Goal: Task Accomplishment & Management: Complete application form

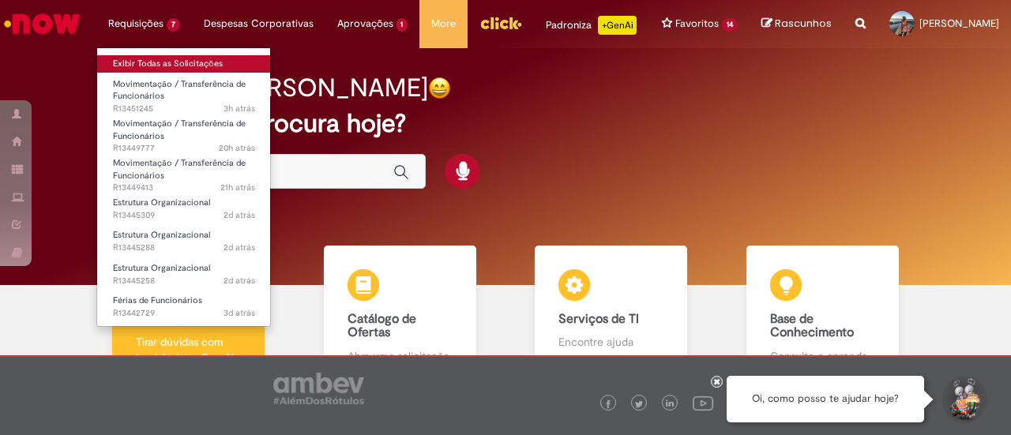
click at [149, 62] on link "Exibir Todas as Solicitações" at bounding box center [184, 63] width 174 height 17
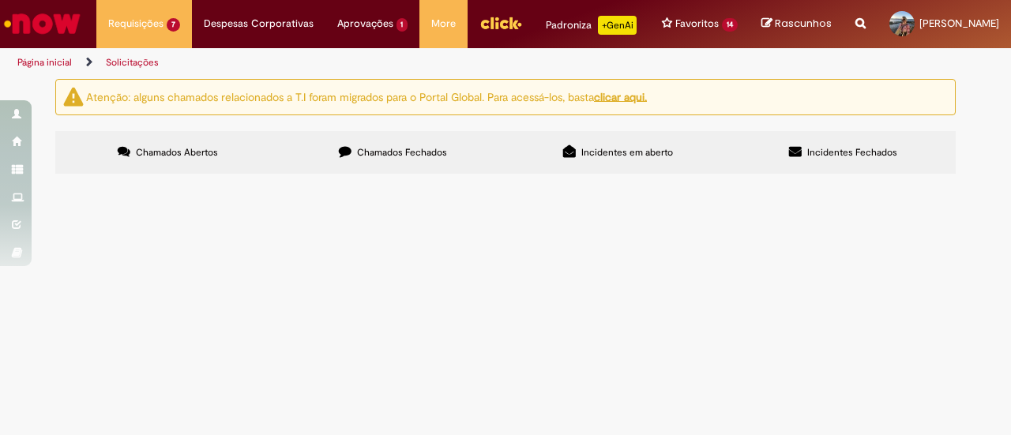
scroll to position [79, 0]
click at [0, 0] on span "Olá, tudo bem? Por favor alterar o CC do ESDRAS DIAS DE OLIVEIRA MARIA para: BR…" at bounding box center [0, 0] width 0 height 0
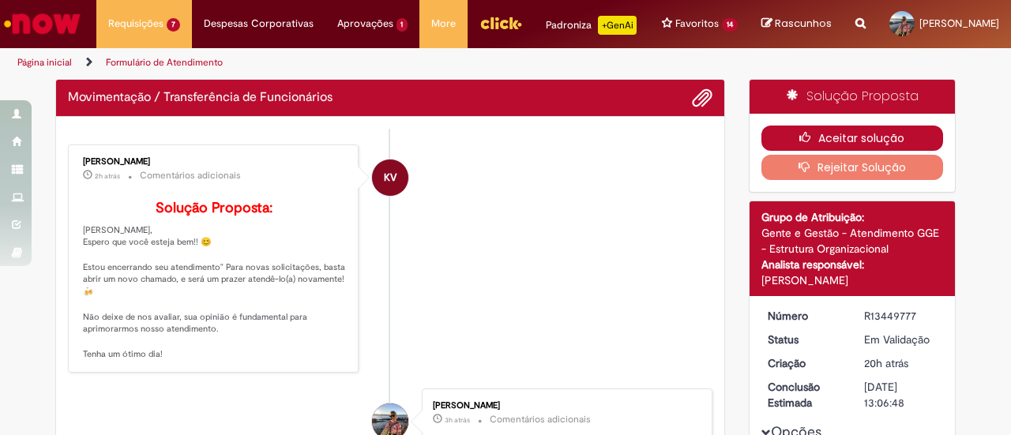
click at [822, 151] on button "Aceitar solução" at bounding box center [853, 138] width 183 height 25
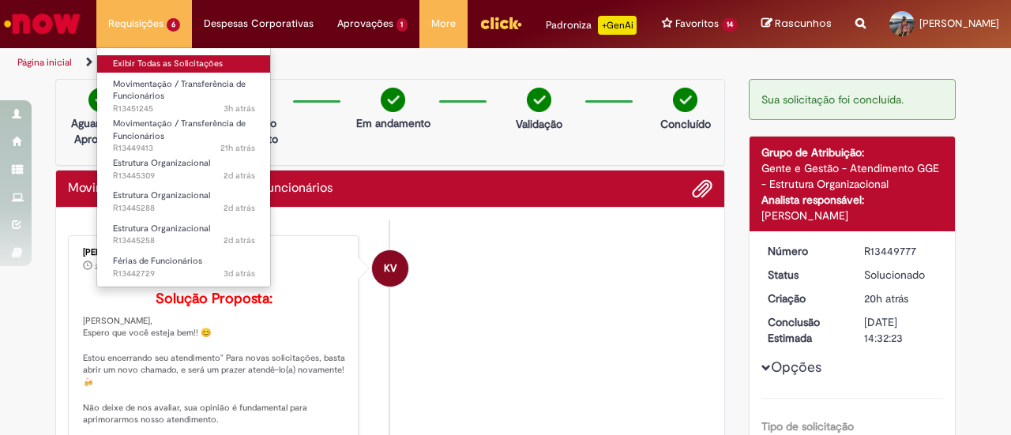
click at [150, 61] on link "Exibir Todas as Solicitações" at bounding box center [184, 63] width 174 height 17
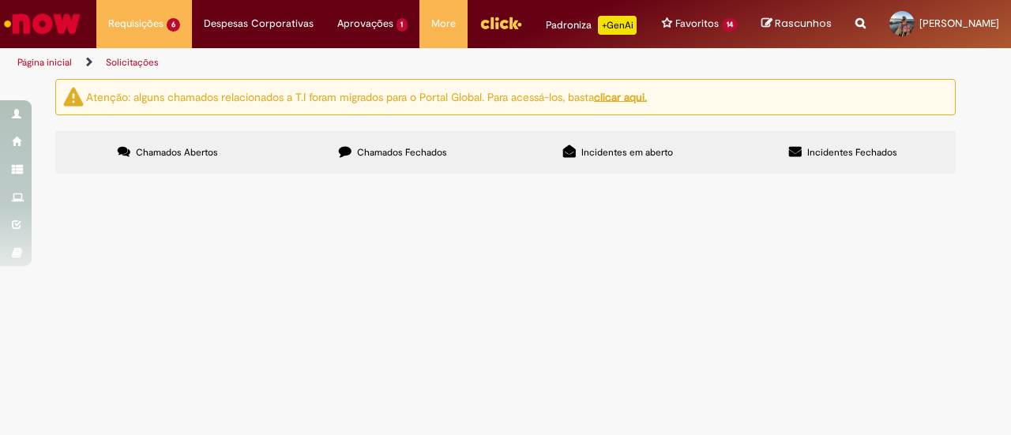
click at [0, 0] on span "Olá, tudo bem? Por favor alterar o CC do JOAO DA COSTA DIAS JUNIOR para: BRZB13…" at bounding box center [0, 0] width 0 height 0
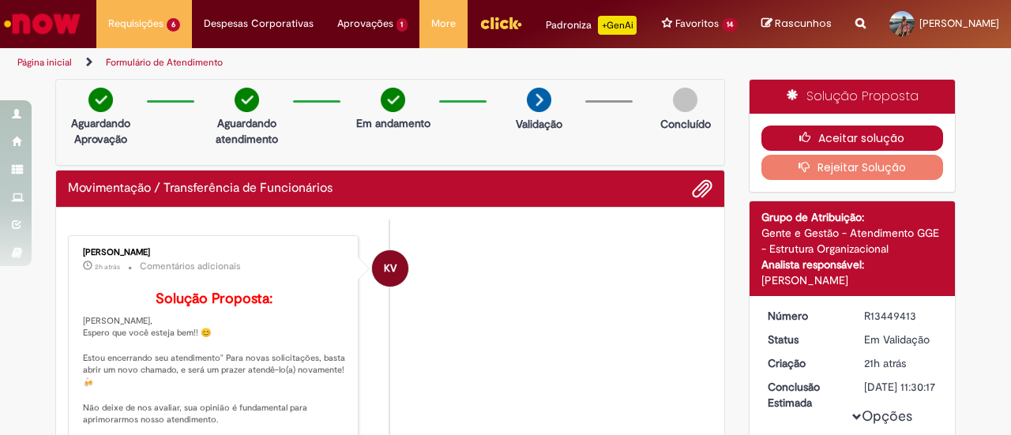
click at [817, 151] on button "Aceitar solução" at bounding box center [853, 138] width 183 height 25
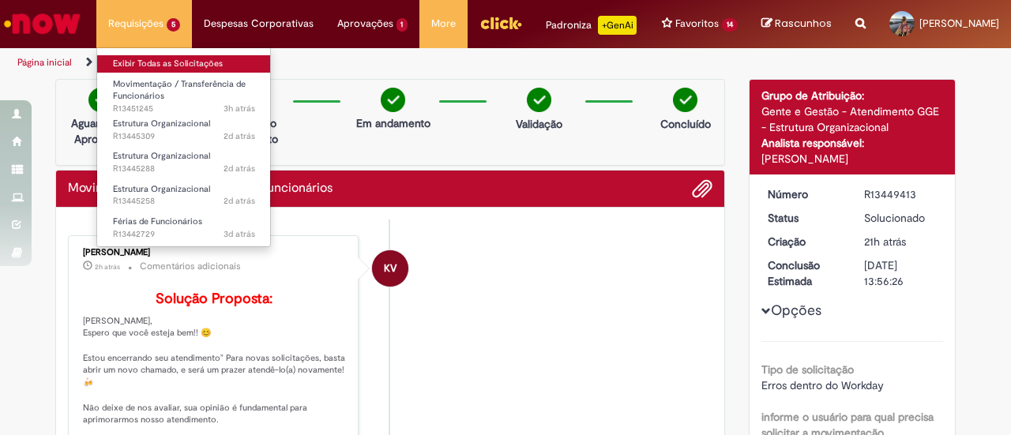
click at [144, 62] on link "Exibir Todas as Solicitações" at bounding box center [184, 63] width 174 height 17
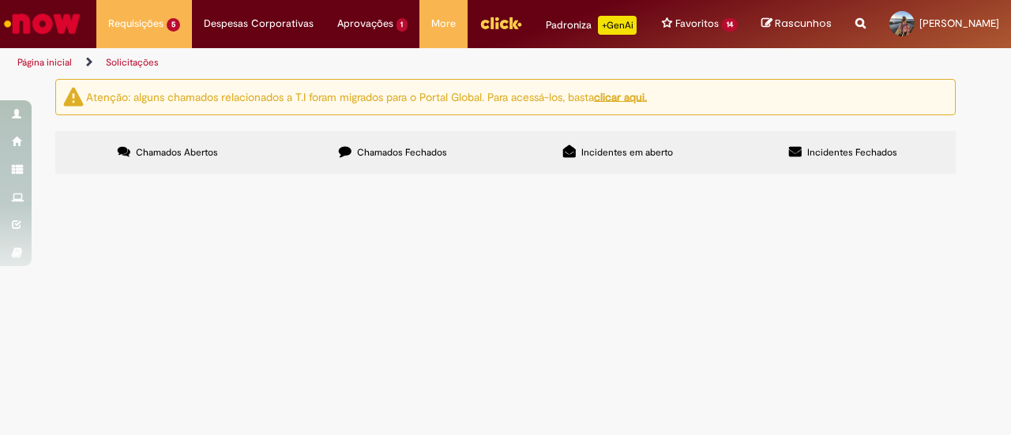
scroll to position [79, 0]
click at [0, 0] on span "Olá, tudo bem? Precisamos ajustar a posição de analista para assistente, para a…" at bounding box center [0, 0] width 0 height 0
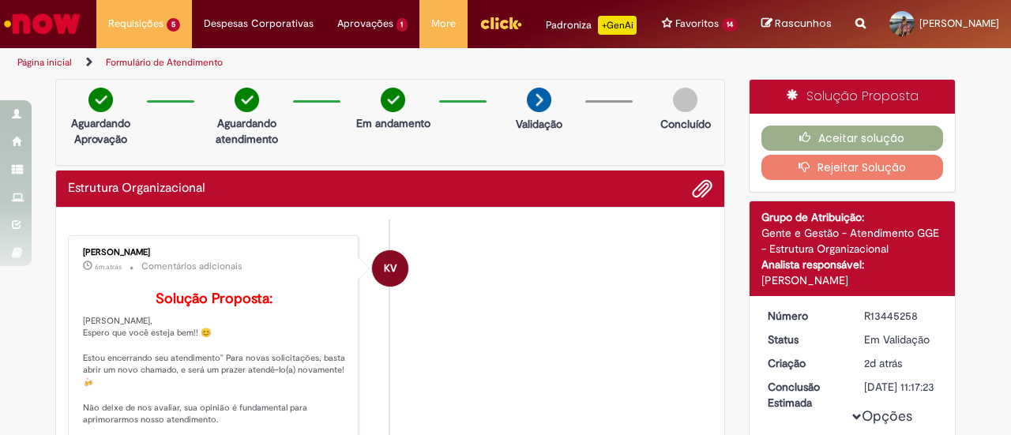
scroll to position [158, 0]
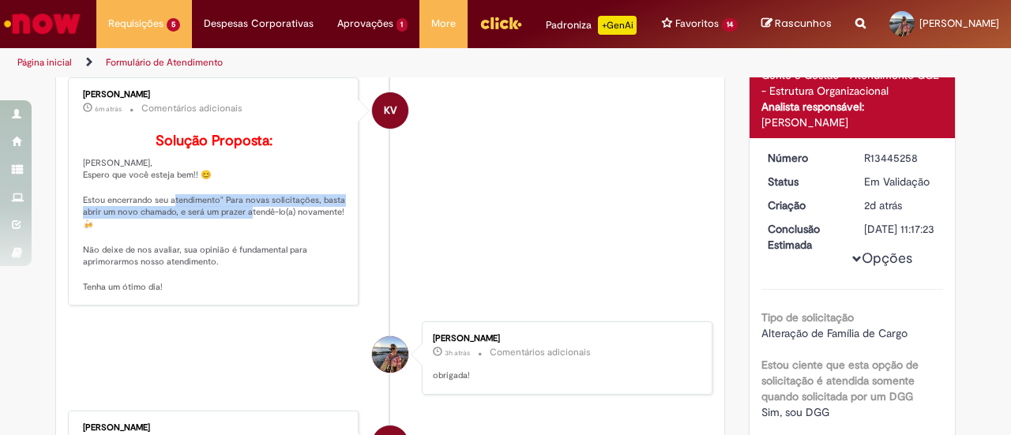
drag, startPoint x: 179, startPoint y: 234, endPoint x: 258, endPoint y: 247, distance: 79.4
click at [258, 247] on p "Solução Proposta: Olá Gabi, Espero que você esteja bem!! 😊 Estou encerrando seu…" at bounding box center [214, 214] width 263 height 160
click at [275, 250] on p "Solução Proposta: Olá Gabi, Espero que você esteja bem!! 😊 Estou encerrando seu…" at bounding box center [214, 214] width 263 height 160
drag, startPoint x: 307, startPoint y: 250, endPoint x: 194, endPoint y: 247, distance: 112.2
click at [194, 247] on p "Solução Proposta: Olá Gabi, Espero que você esteja bem!! 😊 Estou encerrando seu…" at bounding box center [214, 214] width 263 height 160
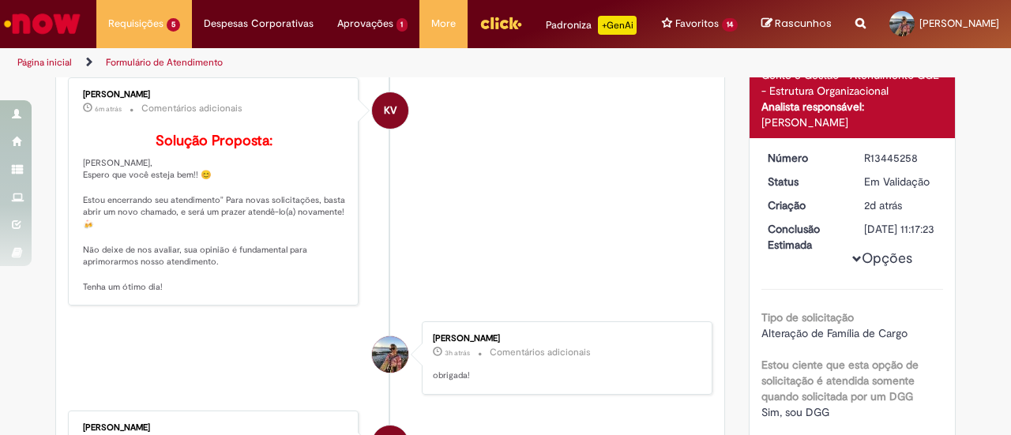
click at [254, 243] on p "Solução Proposta: Olá Gabi, Espero que você esteja bem!! 😊 Estou encerrando seu…" at bounding box center [214, 214] width 263 height 160
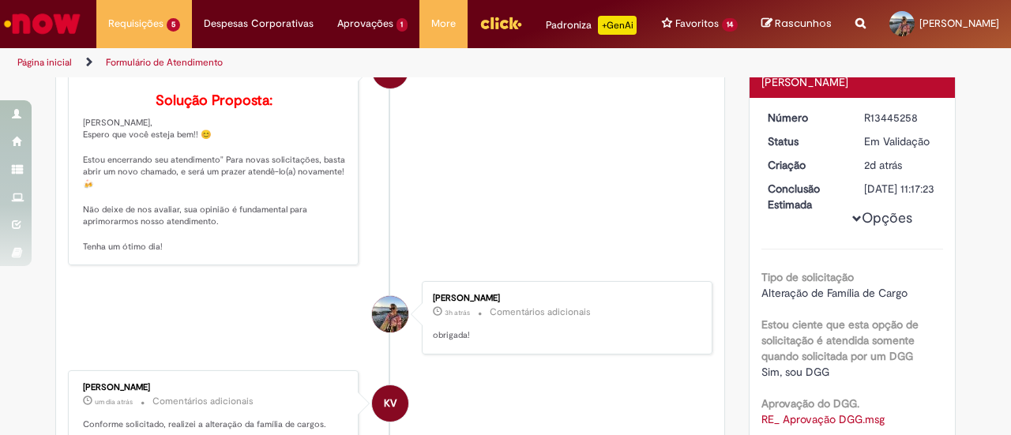
scroll to position [0, 0]
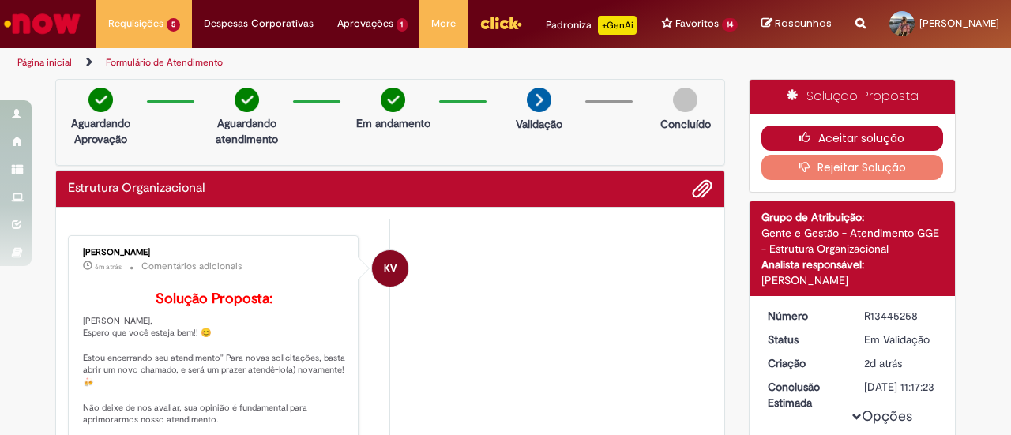
click at [838, 151] on button "Aceitar solução" at bounding box center [853, 138] width 183 height 25
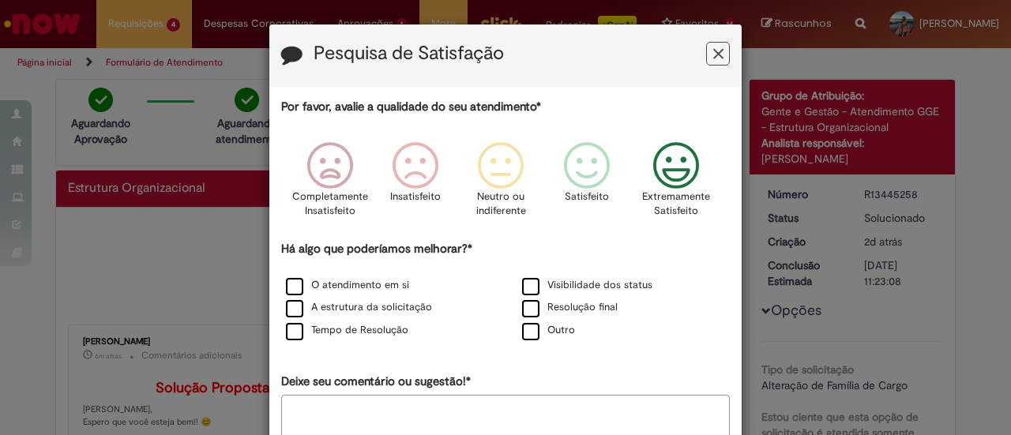
click at [665, 172] on icon "Feedback" at bounding box center [676, 165] width 59 height 47
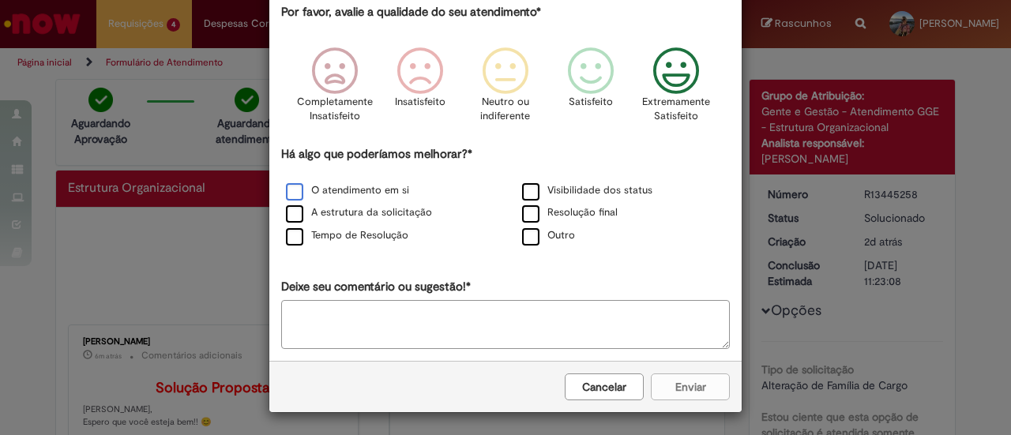
click at [340, 184] on label "O atendimento em si" at bounding box center [347, 190] width 123 height 15
click at [711, 394] on button "Enviar" at bounding box center [690, 388] width 79 height 27
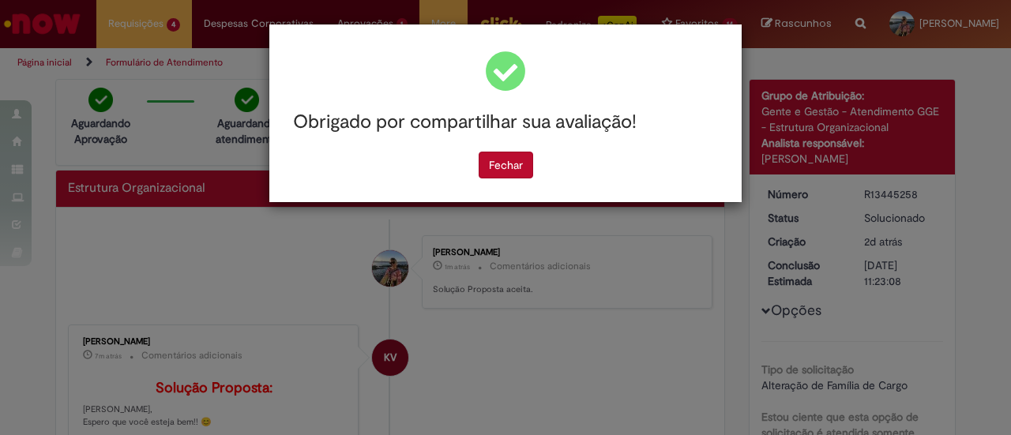
scroll to position [0, 0]
click at [519, 162] on button "Fechar" at bounding box center [506, 165] width 55 height 27
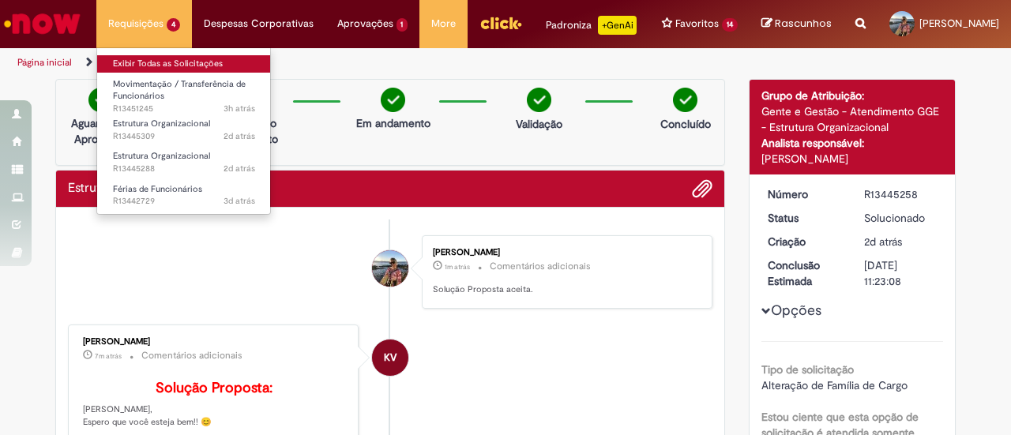
click at [125, 64] on link "Exibir Todas as Solicitações" at bounding box center [184, 63] width 174 height 17
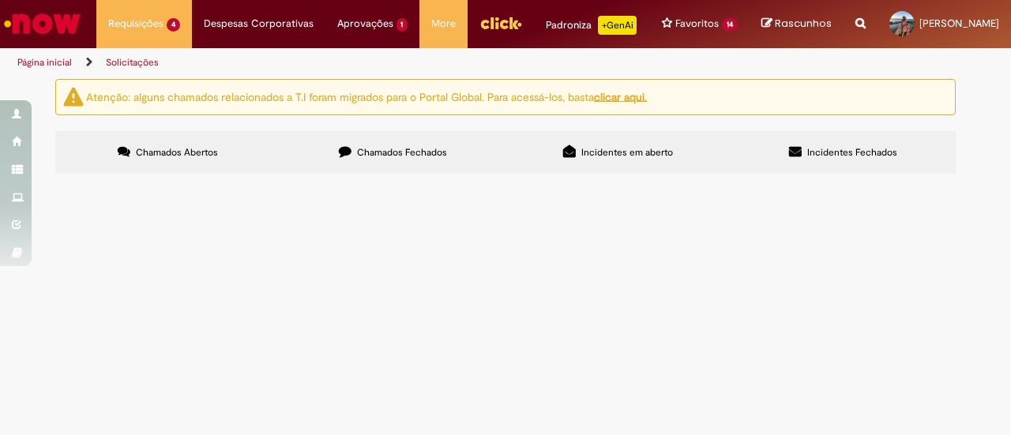
scroll to position [66, 0]
click at [0, 0] on span "Olá, tudo bem? Precisamos ajustar a posição de especialista para assistente. po…" at bounding box center [0, 0] width 0 height 0
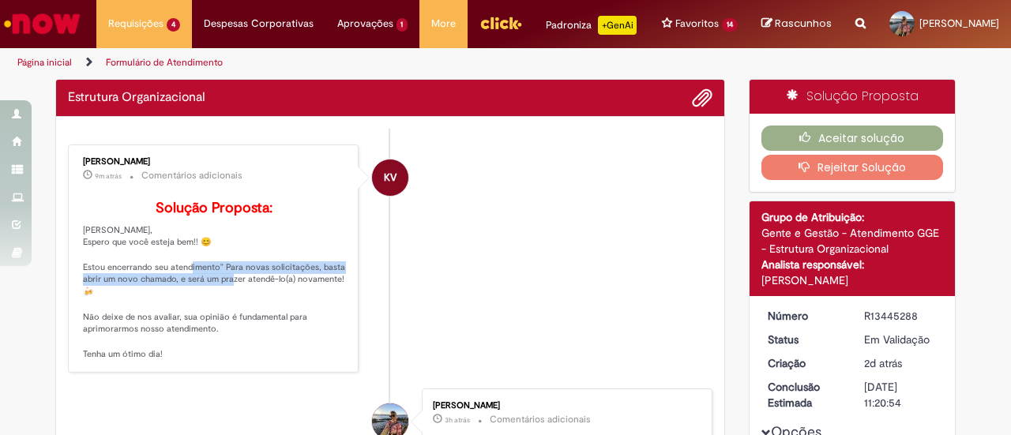
drag, startPoint x: 199, startPoint y: 303, endPoint x: 247, endPoint y: 314, distance: 48.7
click at [247, 314] on p "Solução Proposta: Olá Gabi, Espero que você esteja bem!! 😊 Estou encerrando seu…" at bounding box center [214, 281] width 263 height 160
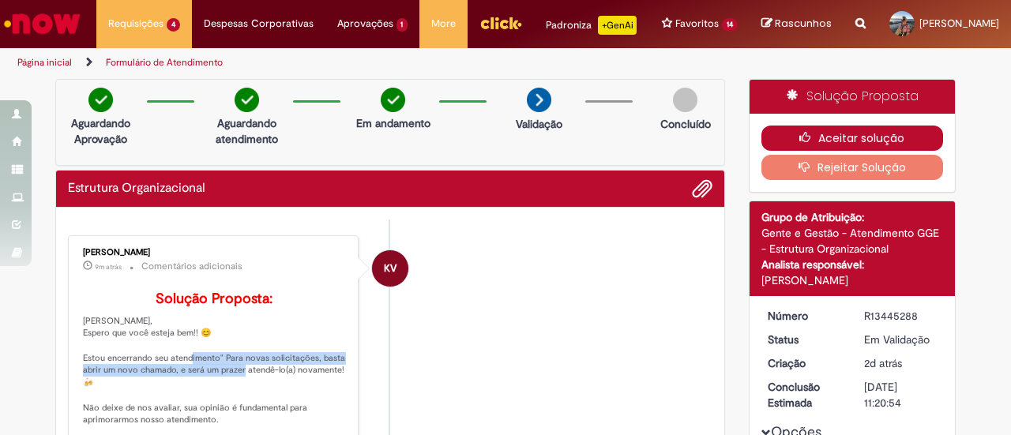
click at [800, 143] on icon "button" at bounding box center [809, 137] width 19 height 11
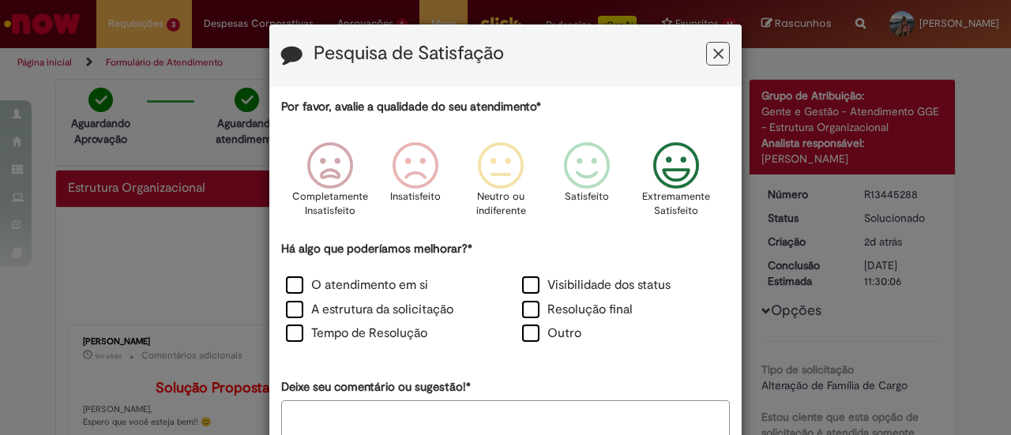
click at [683, 153] on icon "Feedback" at bounding box center [676, 165] width 59 height 47
click at [390, 285] on label "O atendimento em si" at bounding box center [357, 286] width 142 height 18
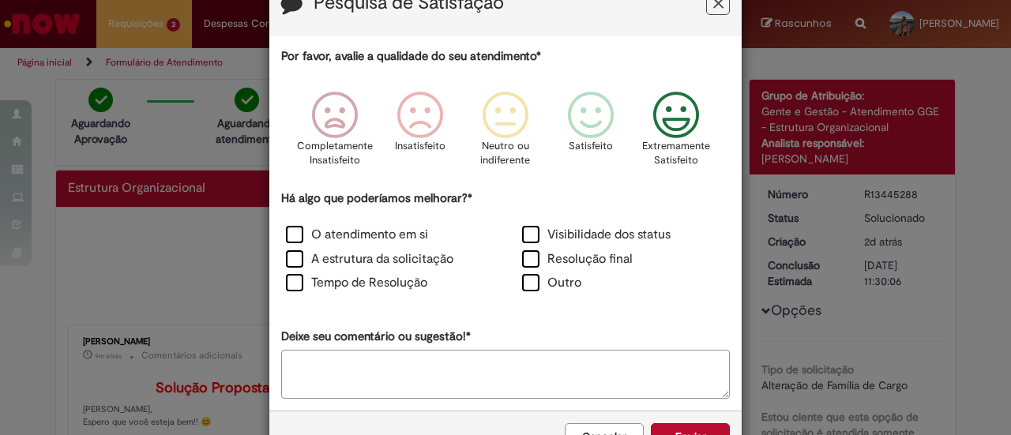
scroll to position [100, 0]
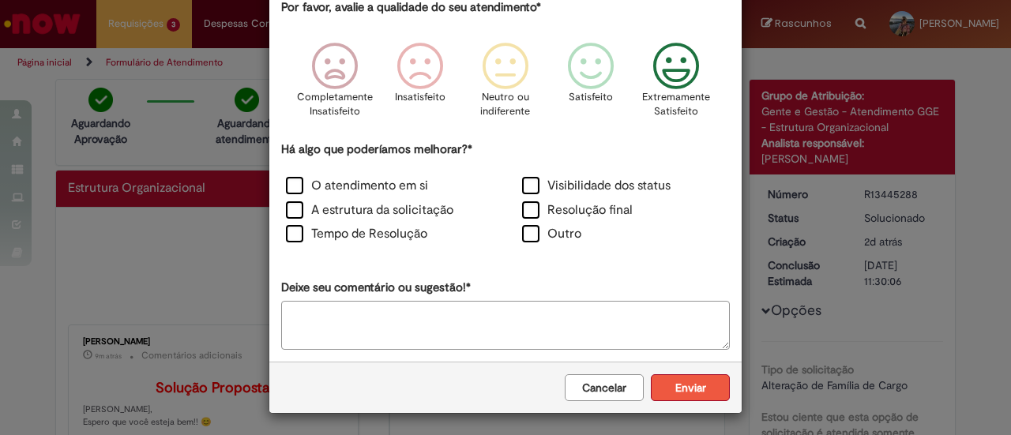
click at [687, 382] on button "Enviar" at bounding box center [690, 388] width 79 height 27
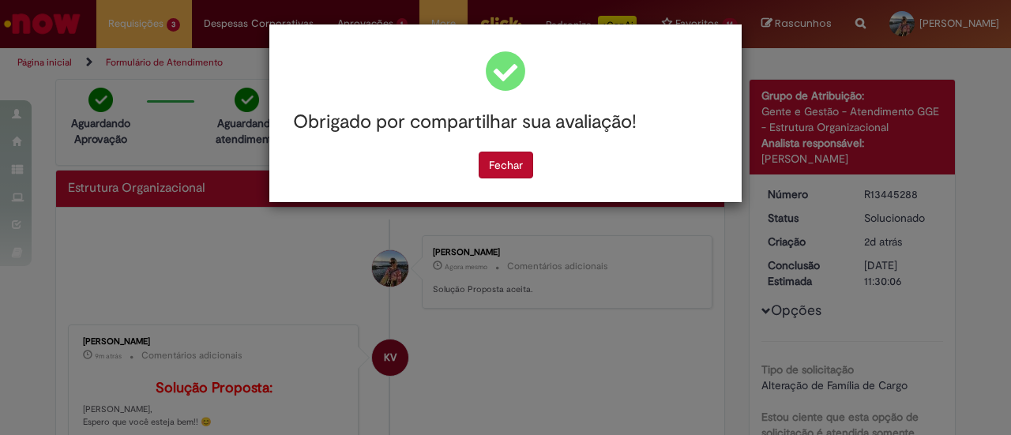
scroll to position [0, 0]
click at [511, 175] on button "Fechar" at bounding box center [506, 165] width 55 height 27
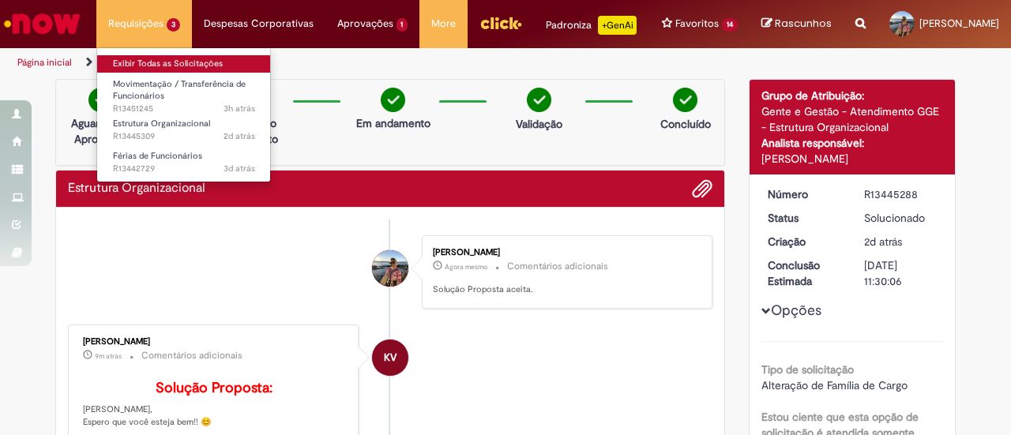
click at [130, 61] on link "Exibir Todas as Solicitações" at bounding box center [184, 63] width 174 height 17
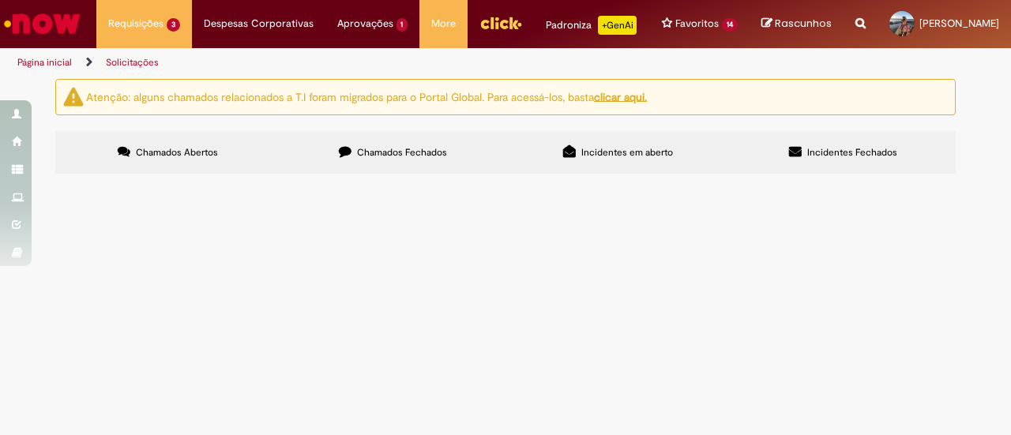
scroll to position [38, 0]
click at [0, 0] on span "Olá, tudo bem? por favor alterar a posição de assistente para analista de PTP I…" at bounding box center [0, 0] width 0 height 0
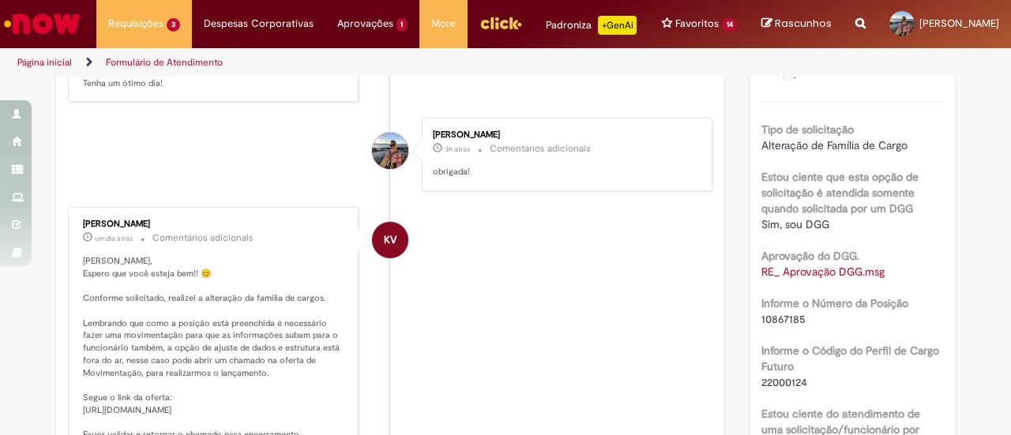
scroll to position [395, 0]
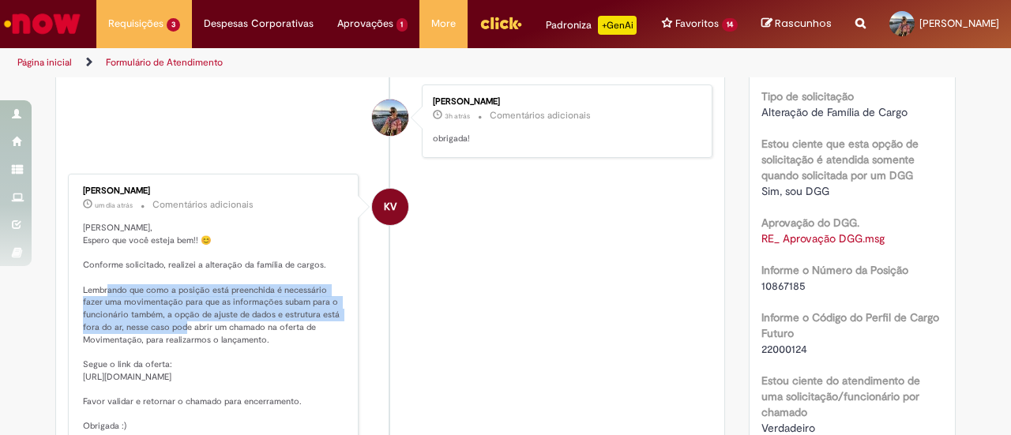
drag, startPoint x: 123, startPoint y: 325, endPoint x: 198, endPoint y: 356, distance: 80.7
click at [198, 356] on p "Olá Gabi, Espero que você esteja bem!! 😊 Conforme solicitado, realizei a altera…" at bounding box center [214, 327] width 263 height 211
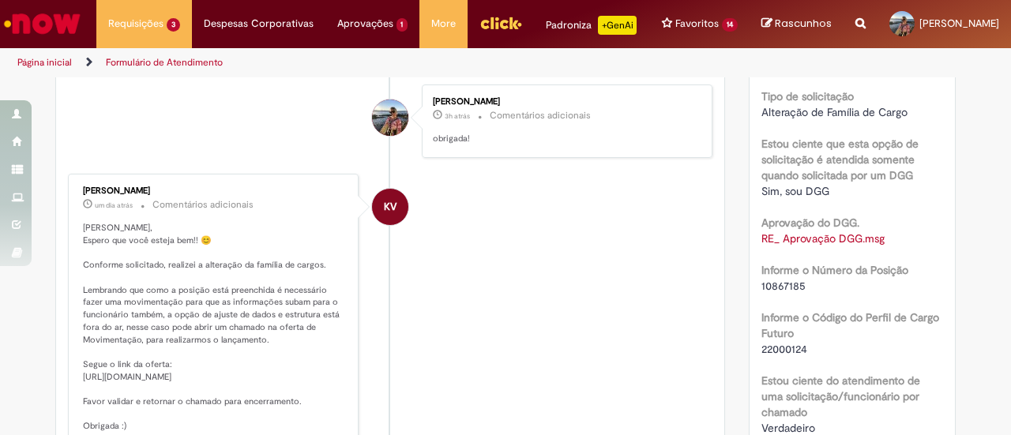
click at [231, 355] on p "Olá Gabi, Espero que você esteja bem!! 😊 Conforme solicitado, realizei a altera…" at bounding box center [214, 327] width 263 height 211
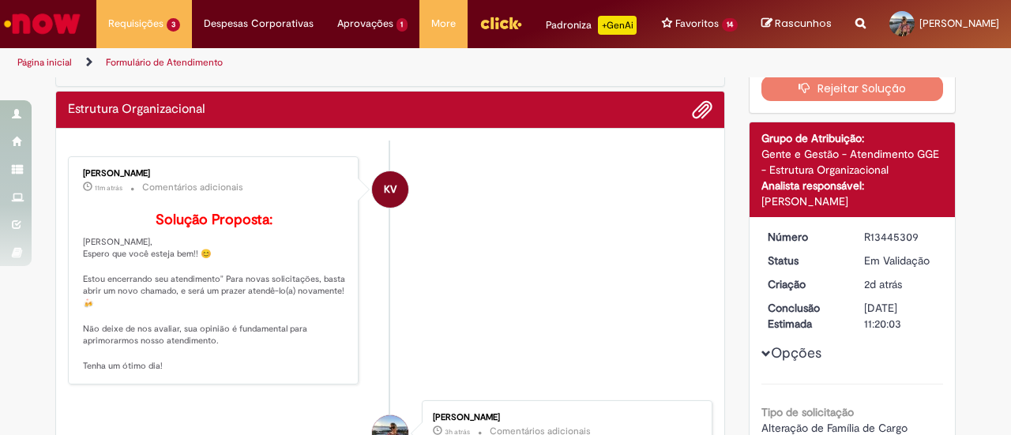
scroll to position [0, 0]
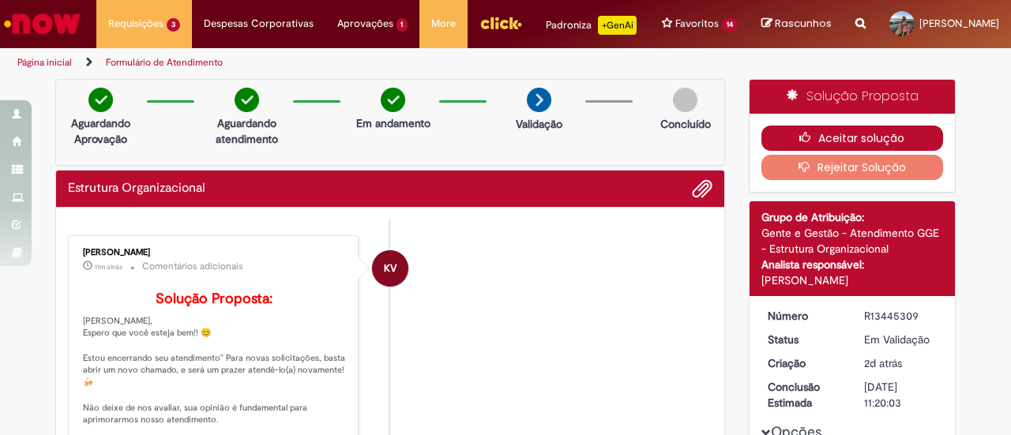
click at [851, 151] on button "Aceitar solução" at bounding box center [853, 138] width 183 height 25
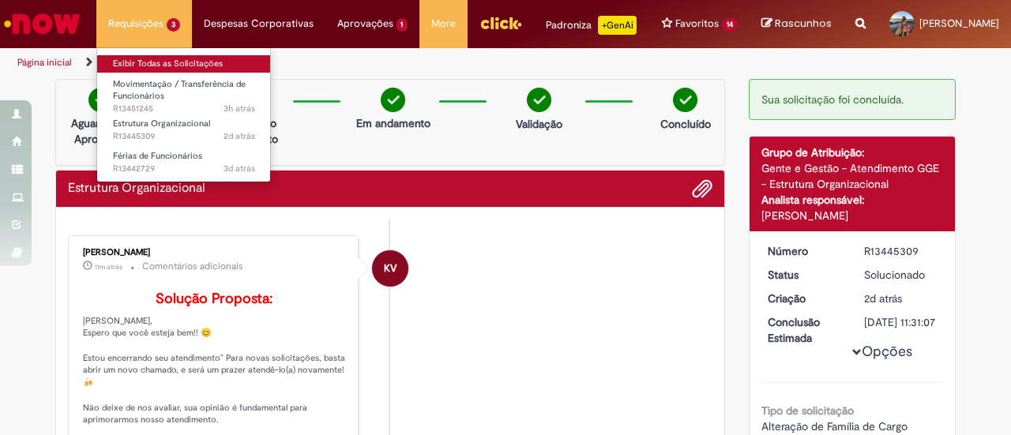
click at [146, 58] on link "Exibir Todas as Solicitações" at bounding box center [184, 63] width 174 height 17
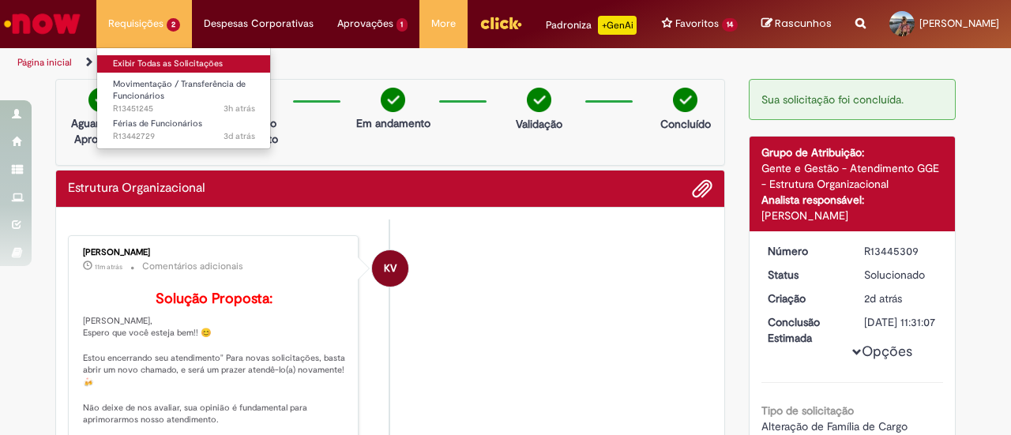
click at [128, 63] on link "Exibir Todas as Solicitações" at bounding box center [184, 63] width 174 height 17
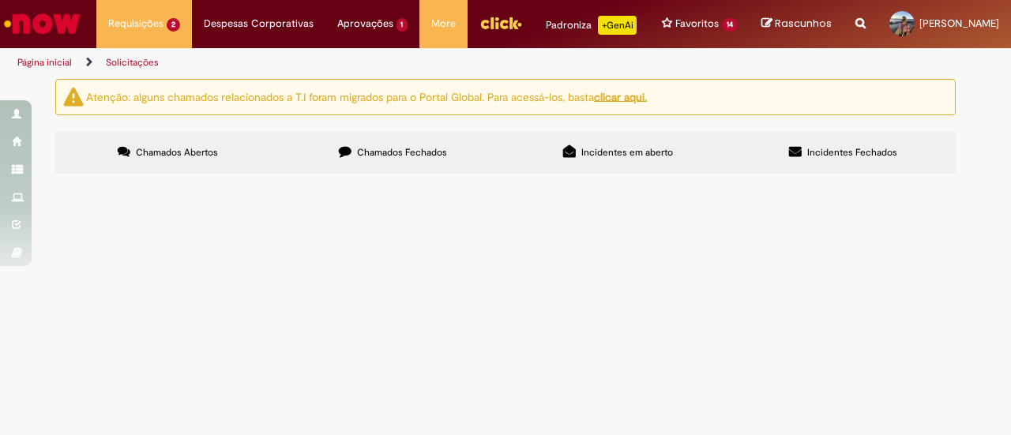
click at [0, 0] on span "Olá, bom dia! Tudo bem? Preciso alterar a data de início das minhas férias para…" at bounding box center [0, 0] width 0 height 0
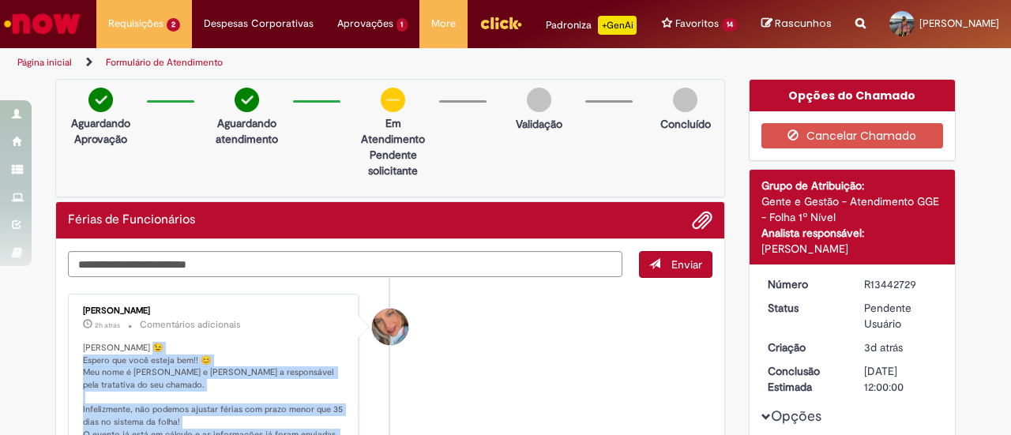
drag, startPoint x: 114, startPoint y: 337, endPoint x: 131, endPoint y: 352, distance: 23.0
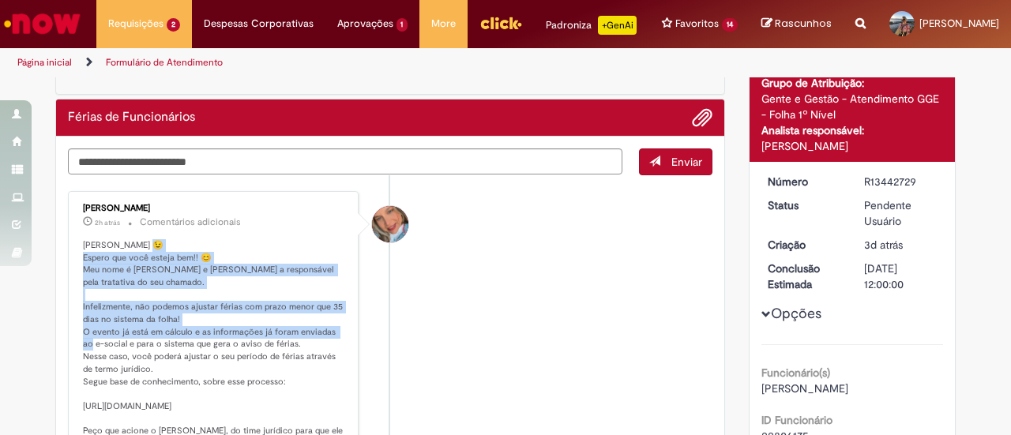
scroll to position [158, 0]
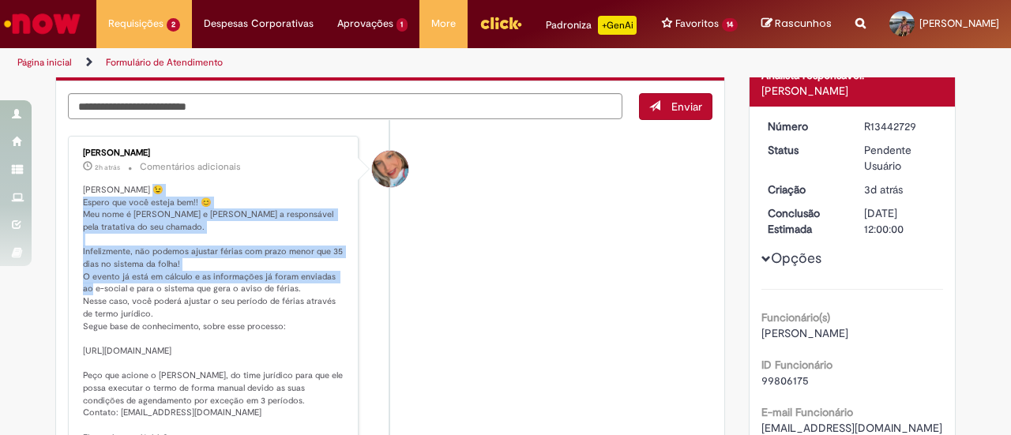
click at [154, 295] on p "Olá Gabriela 😉 Espero que você esteja bem!! 😊 Meu nome é Jacqueline e serei a r…" at bounding box center [214, 314] width 263 height 261
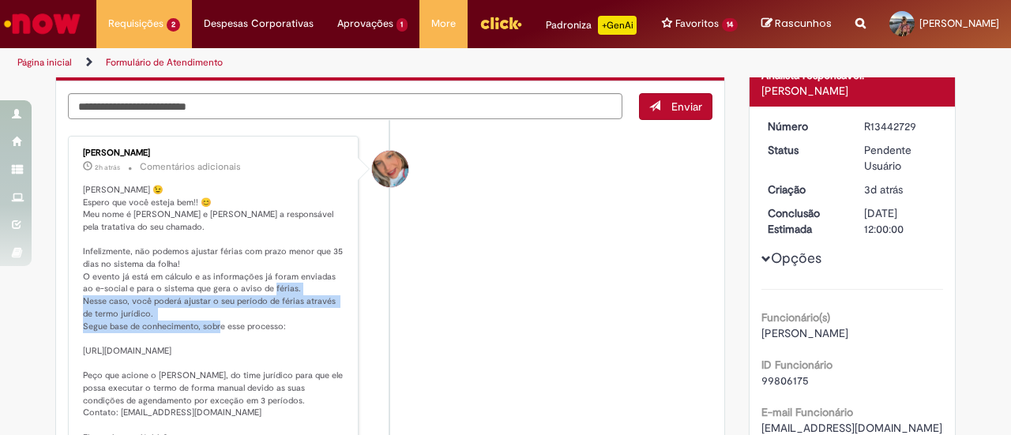
drag, startPoint x: 89, startPoint y: 317, endPoint x: 255, endPoint y: 341, distance: 168.4
click at [255, 341] on p "Olá Gabriela 😉 Espero que você esteja bem!! 😊 Meu nome é Jacqueline e serei a r…" at bounding box center [214, 314] width 263 height 261
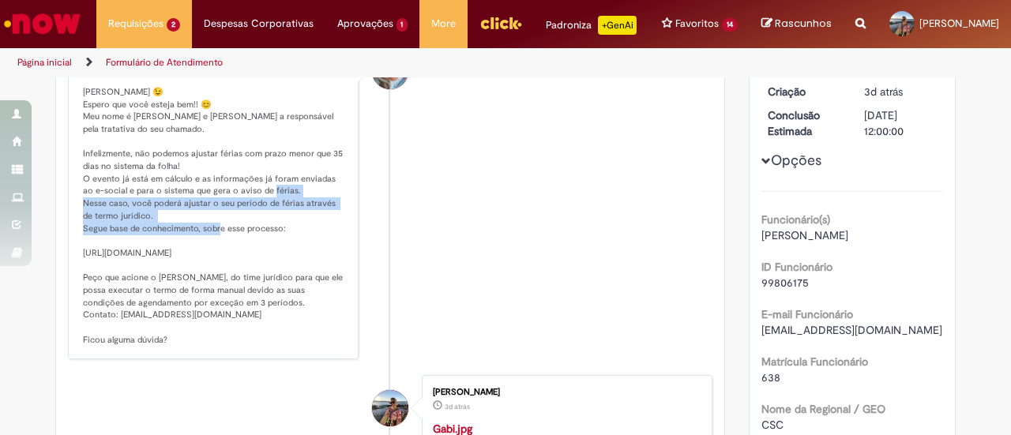
scroll to position [0, 0]
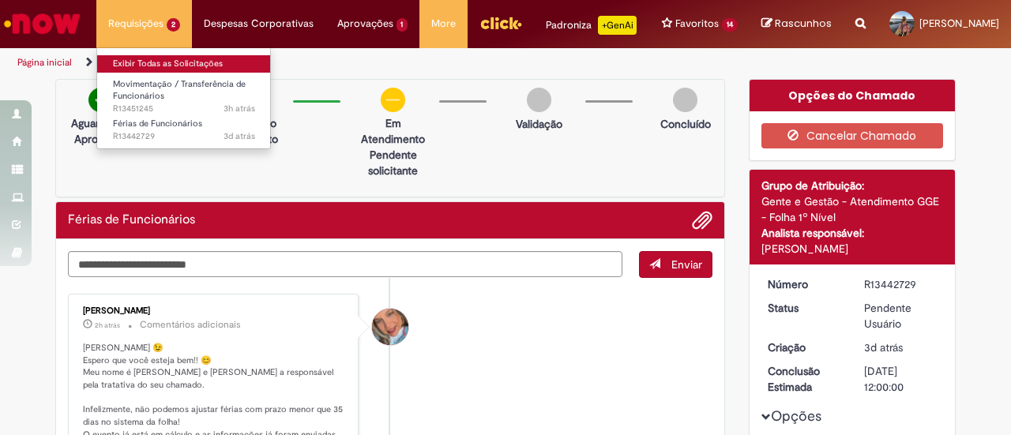
click at [137, 58] on link "Exibir Todas as Solicitações" at bounding box center [184, 63] width 174 height 17
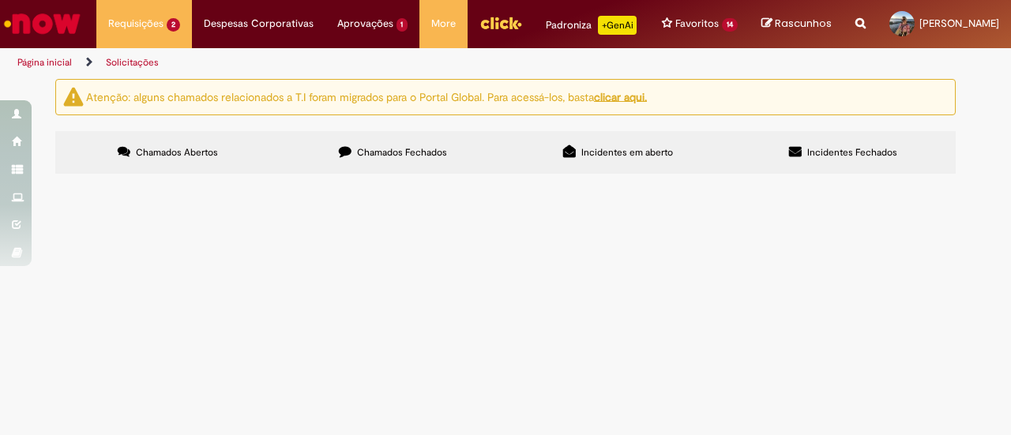
click at [62, 29] on img "Ir para a Homepage" at bounding box center [42, 24] width 81 height 32
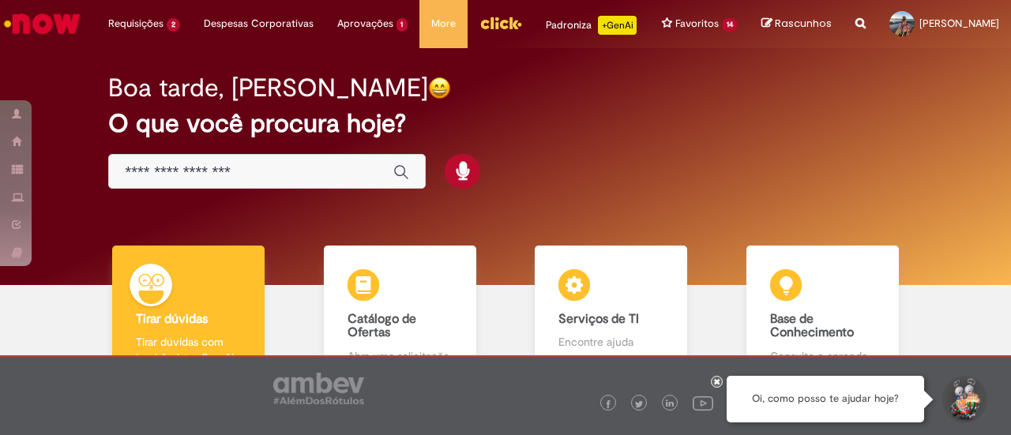
click at [297, 182] on input "Basta digitar aqui" at bounding box center [251, 173] width 253 height 18
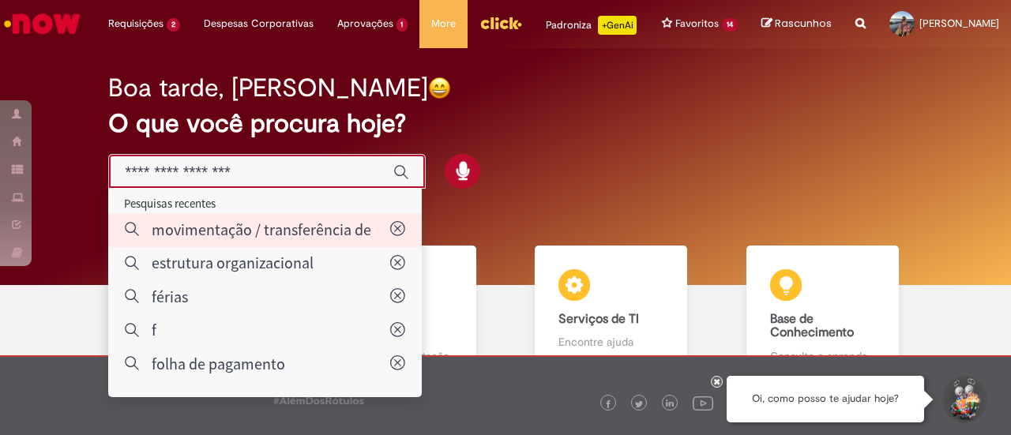
type input "**********"
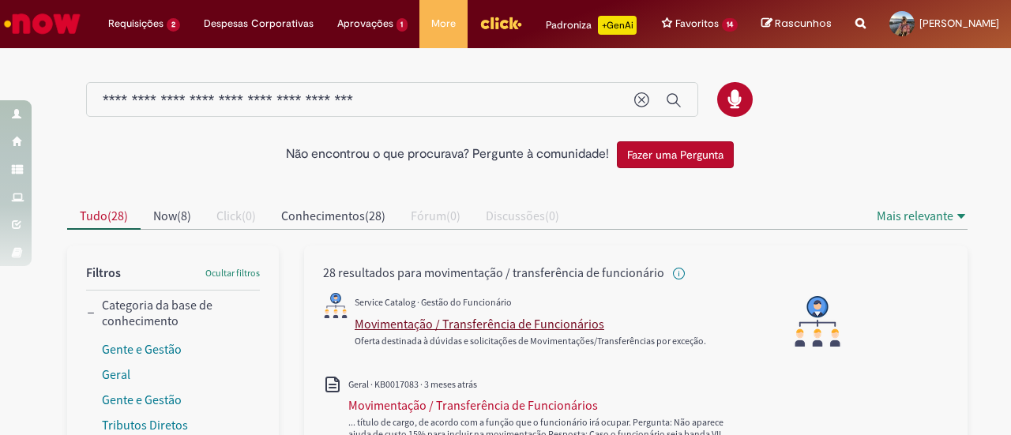
click at [488, 332] on div "Movimentação / Transferência de Funcionários" at bounding box center [480, 324] width 250 height 16
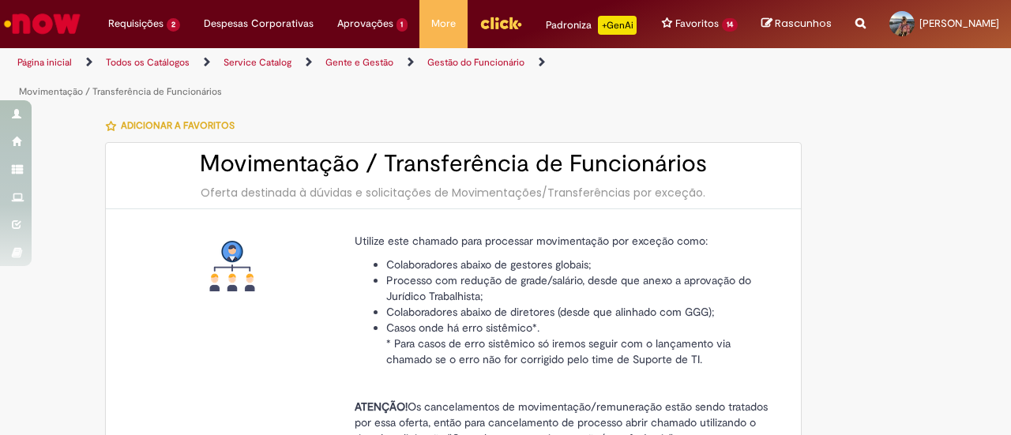
type input "********"
type input "**********"
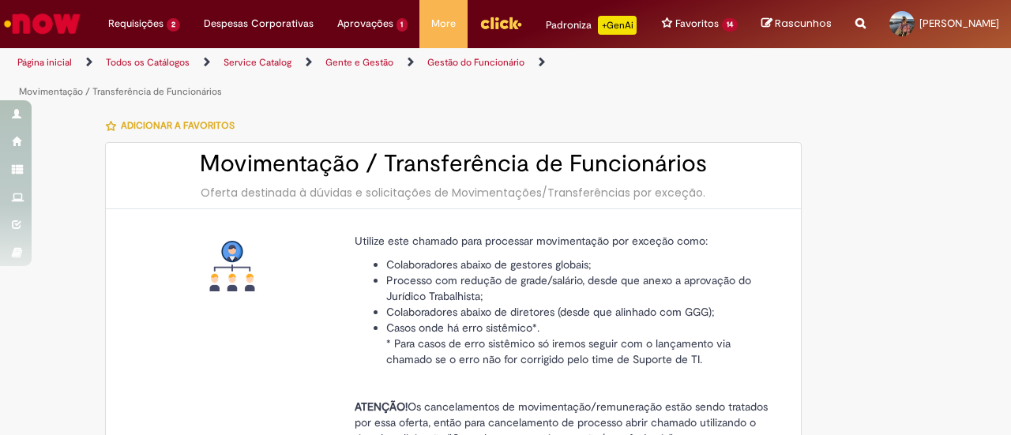
type input "****"
type input "**********"
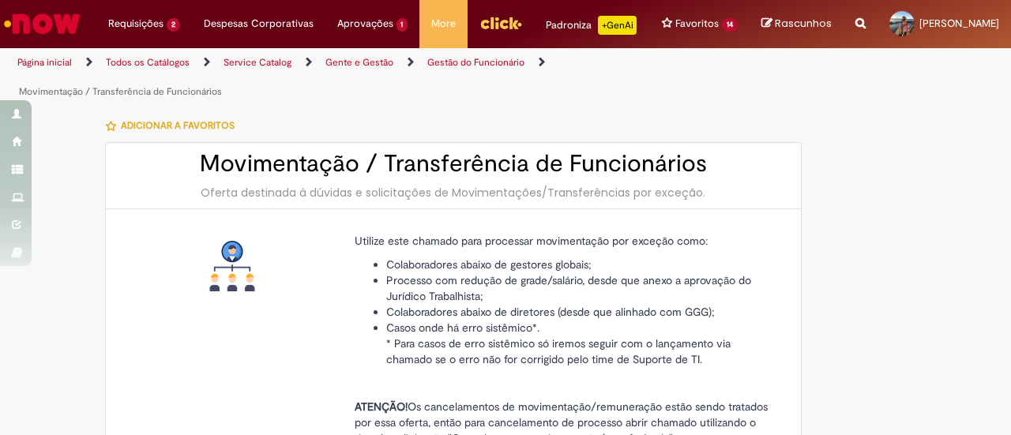
type input "**********"
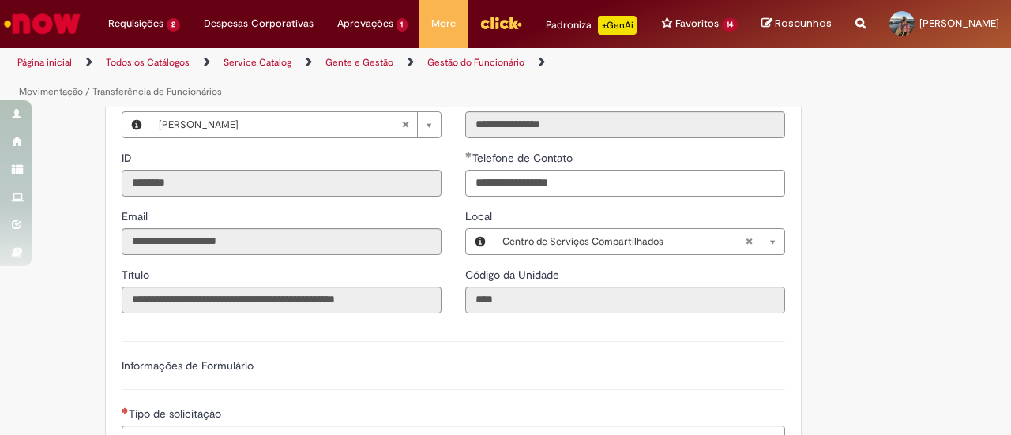
type input "**********"
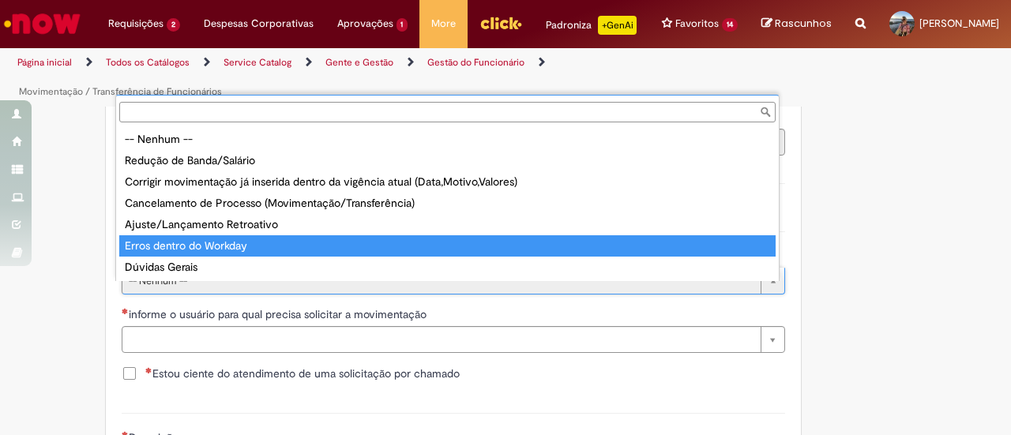
type input "**********"
select select "**********"
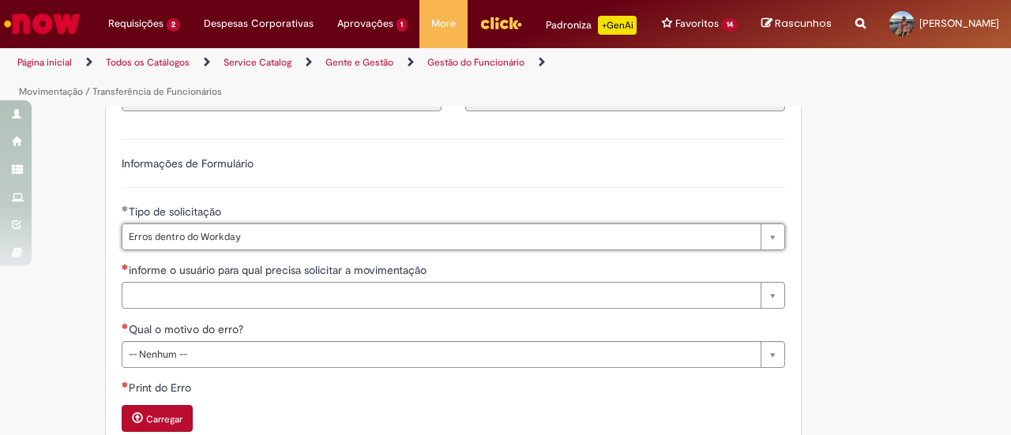
scroll to position [632, 0]
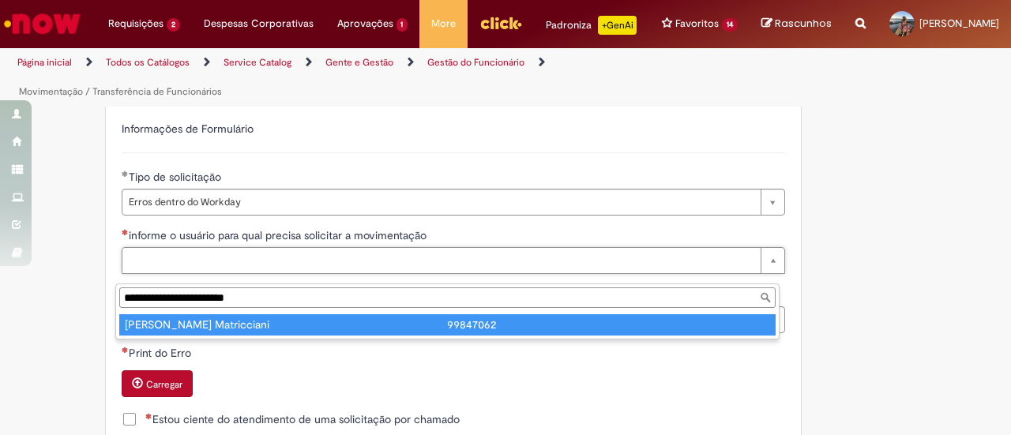
type input "**********"
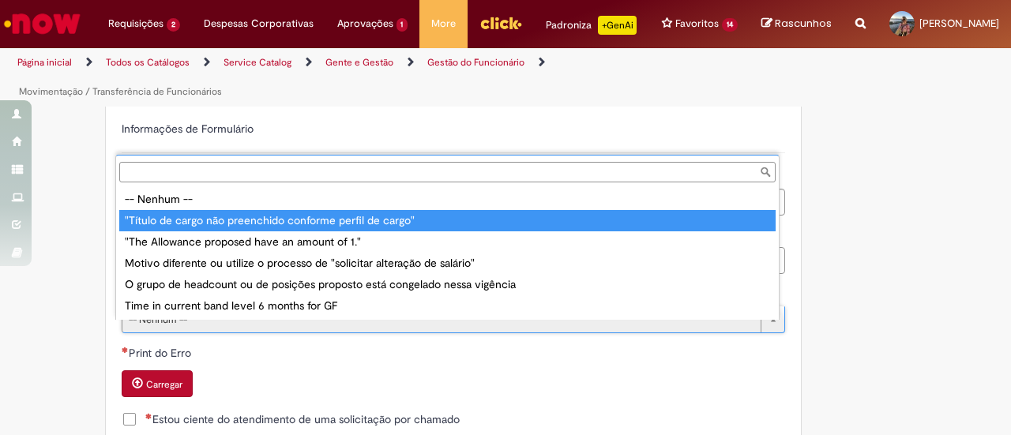
type input "**********"
select select "**********"
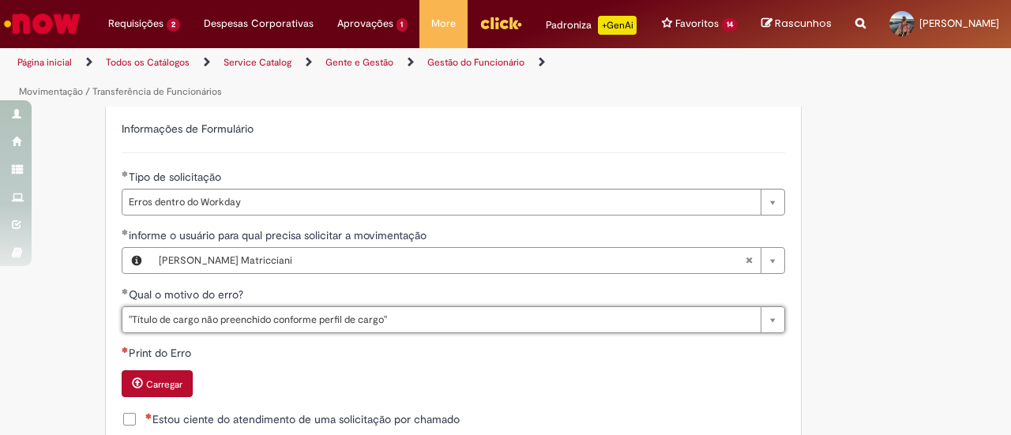
scroll to position [711, 0]
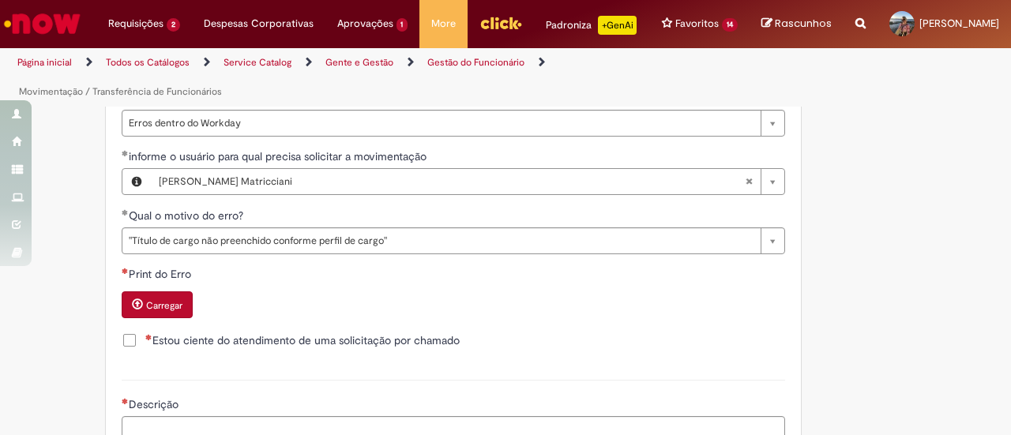
click at [145, 348] on span "Estou ciente do atendimento de uma solicitação por chamado" at bounding box center [302, 341] width 314 height 16
click at [149, 312] on small "Carregar" at bounding box center [164, 305] width 36 height 13
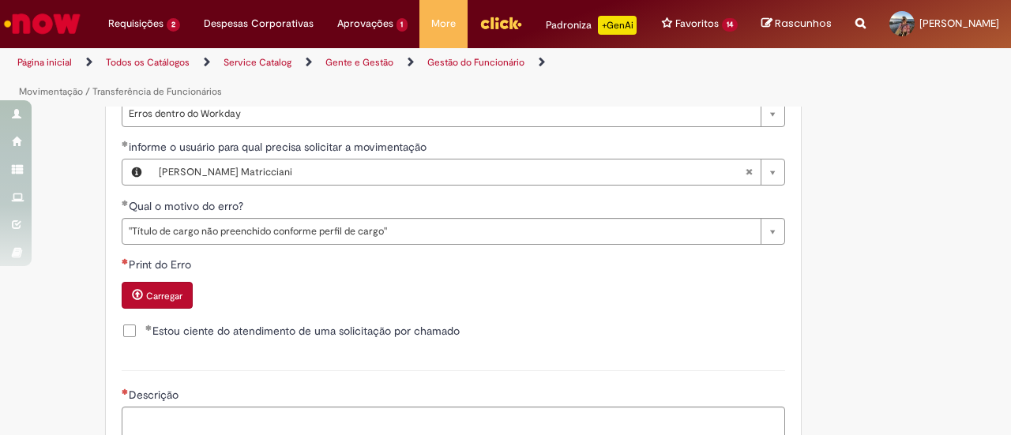
scroll to position [718, 0]
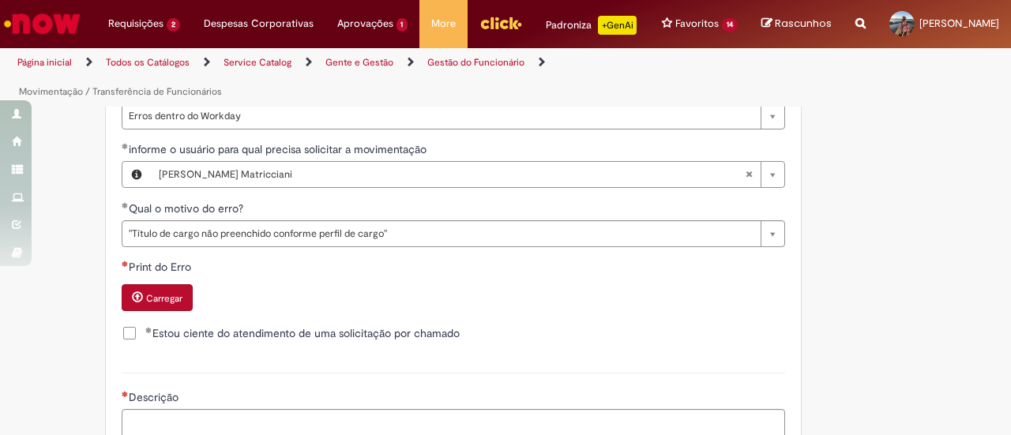
click at [152, 311] on button "Carregar" at bounding box center [157, 297] width 71 height 27
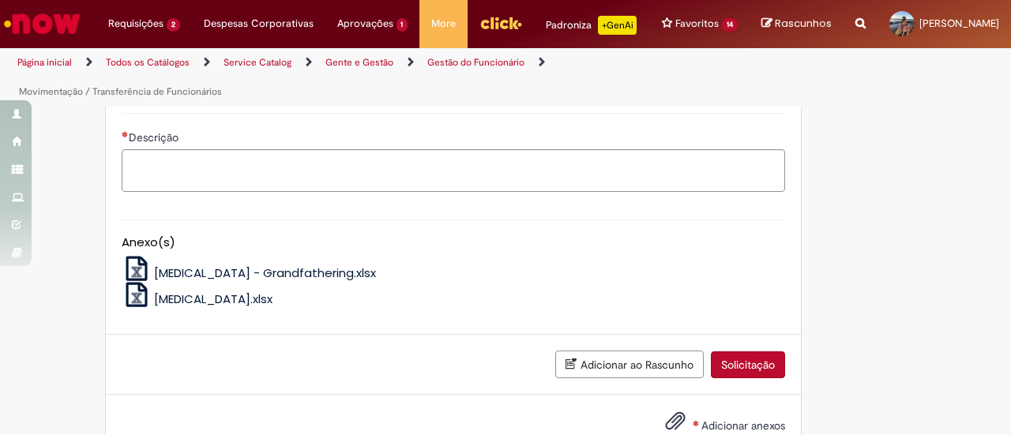
scroll to position [1034, 0]
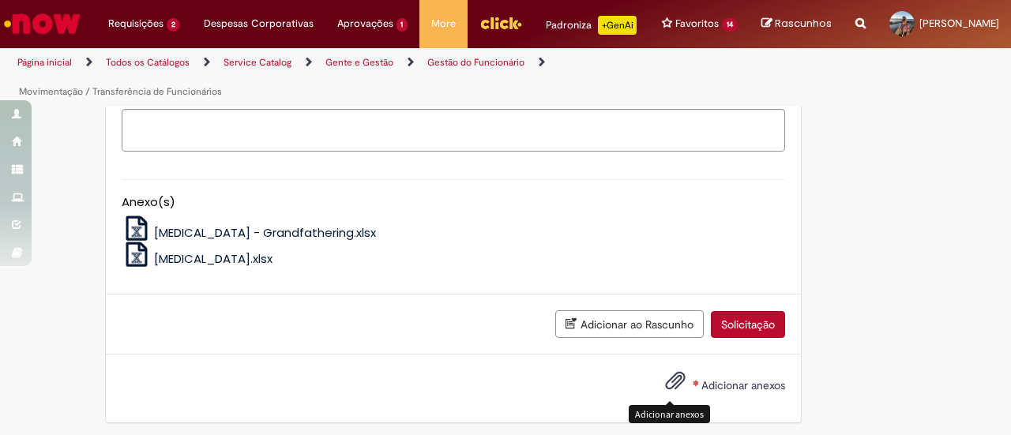
click at [674, 390] on span "Adicionar anexos" at bounding box center [675, 381] width 19 height 19
click at [446, 141] on textarea "Descrição" at bounding box center [454, 130] width 664 height 42
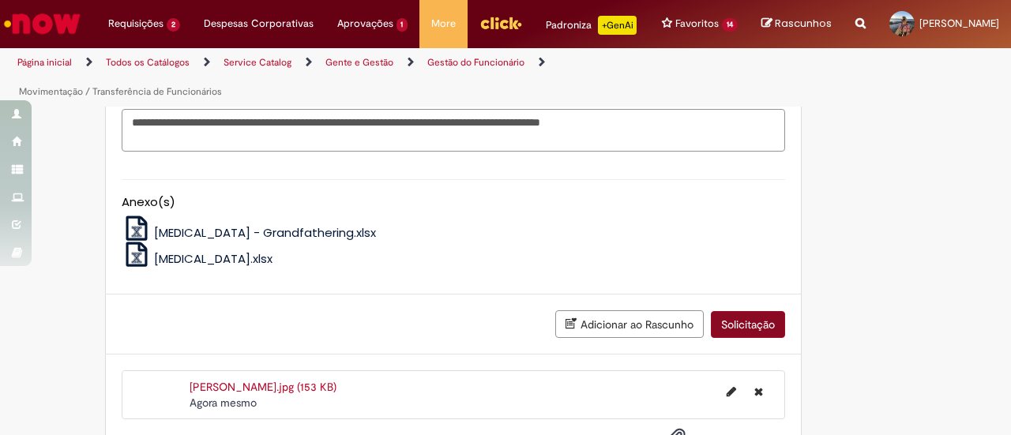
type textarea "**********"
click at [736, 338] on button "Solicitação" at bounding box center [748, 324] width 74 height 27
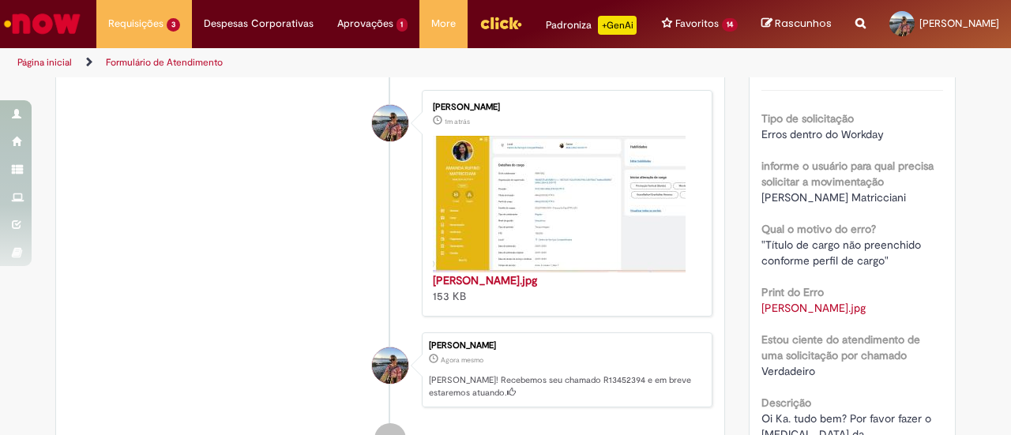
scroll to position [395, 0]
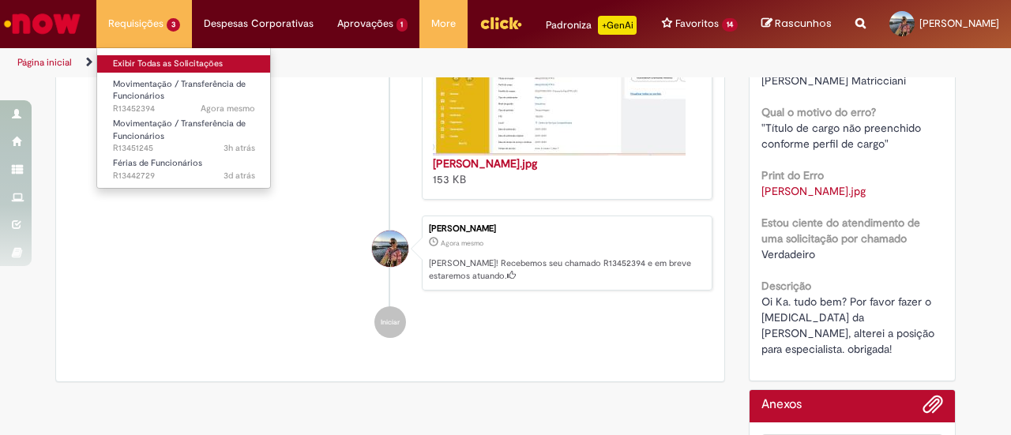
click at [137, 65] on link "Exibir Todas as Solicitações" at bounding box center [184, 63] width 174 height 17
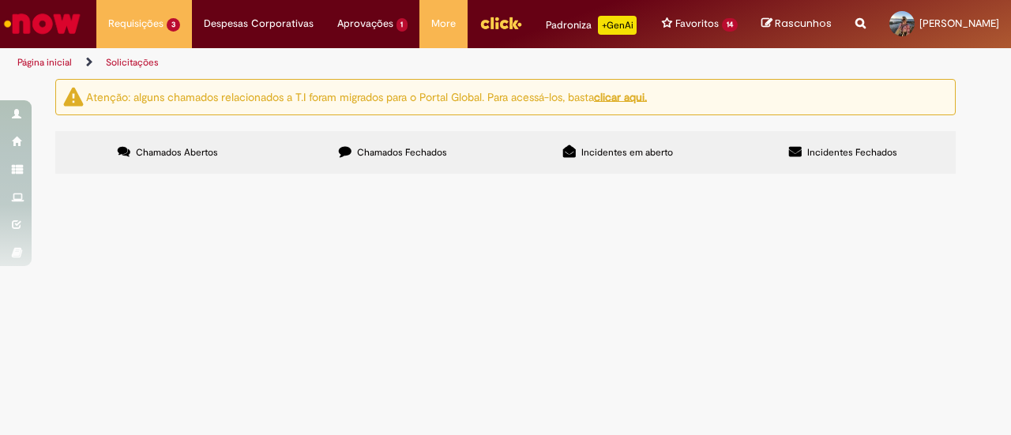
scroll to position [63, 0]
click at [0, 0] on span "Olá, bom dia! Tudo bem? Preciso alterar a data de início das minhas férias para…" at bounding box center [0, 0] width 0 height 0
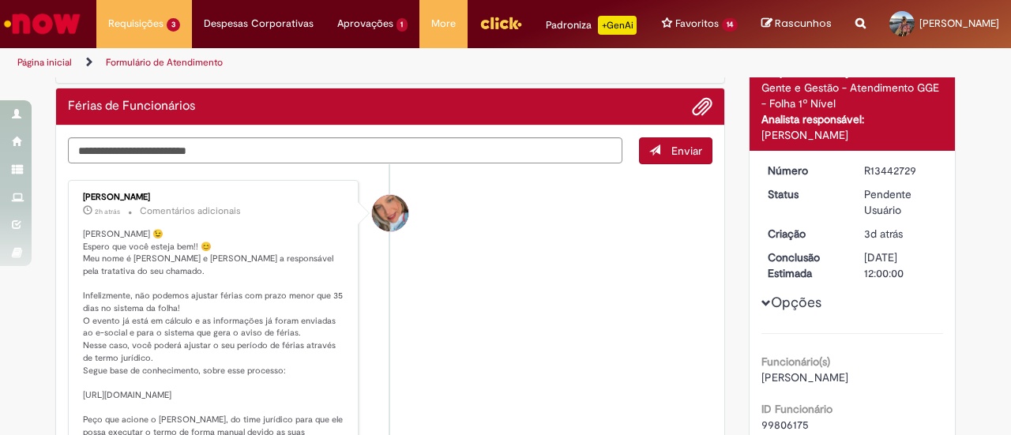
scroll to position [79, 0]
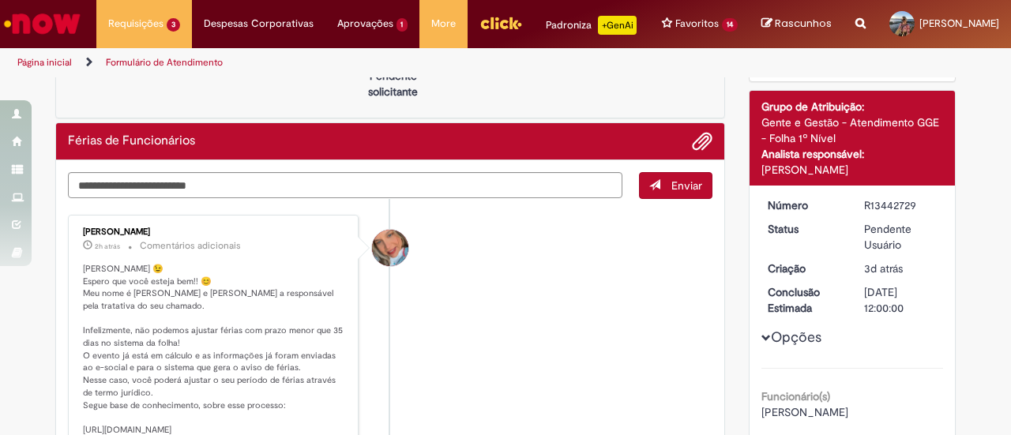
click at [54, 25] on img "Ir para a Homepage" at bounding box center [42, 24] width 81 height 32
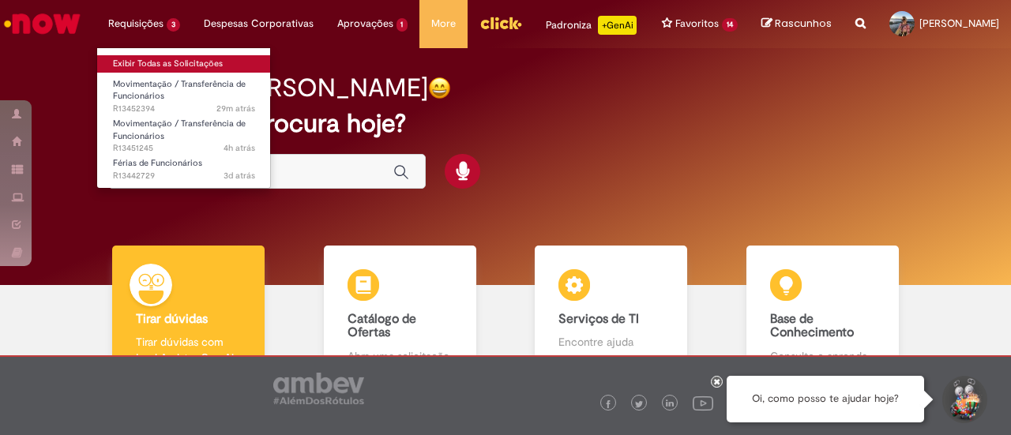
drag, startPoint x: 139, startPoint y: 62, endPoint x: 157, endPoint y: 58, distance: 18.8
click at [139, 62] on link "Exibir Todas as Solicitações" at bounding box center [184, 63] width 174 height 17
